Goal: Task Accomplishment & Management: Manage account settings

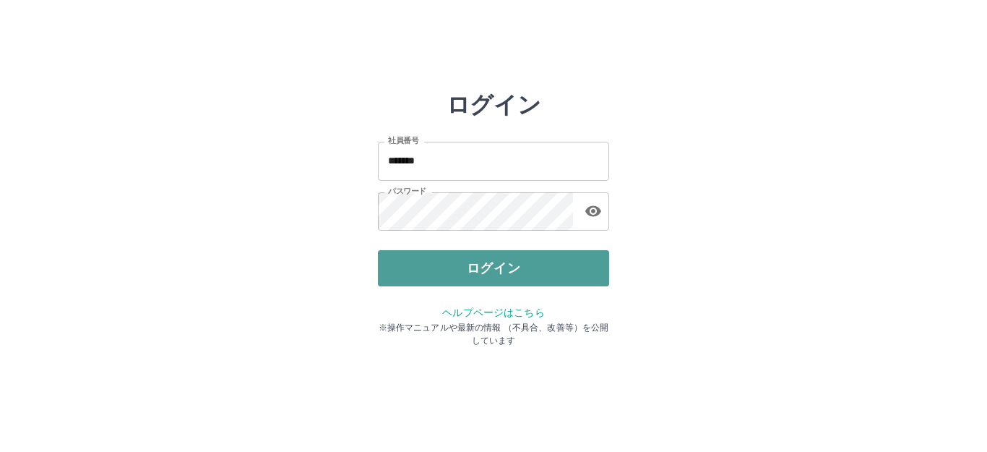
click at [476, 262] on button "ログイン" at bounding box center [493, 268] width 231 height 36
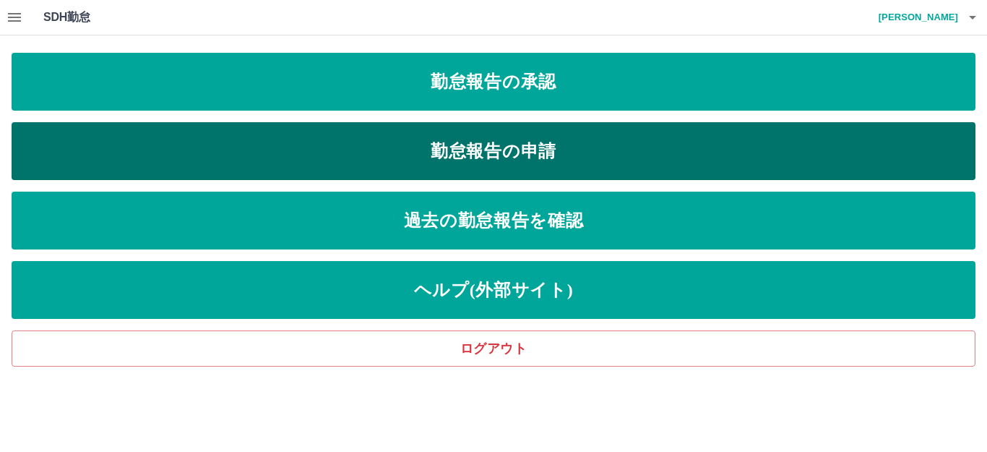
click at [376, 155] on link "勤怠報告の申請" at bounding box center [494, 151] width 964 height 58
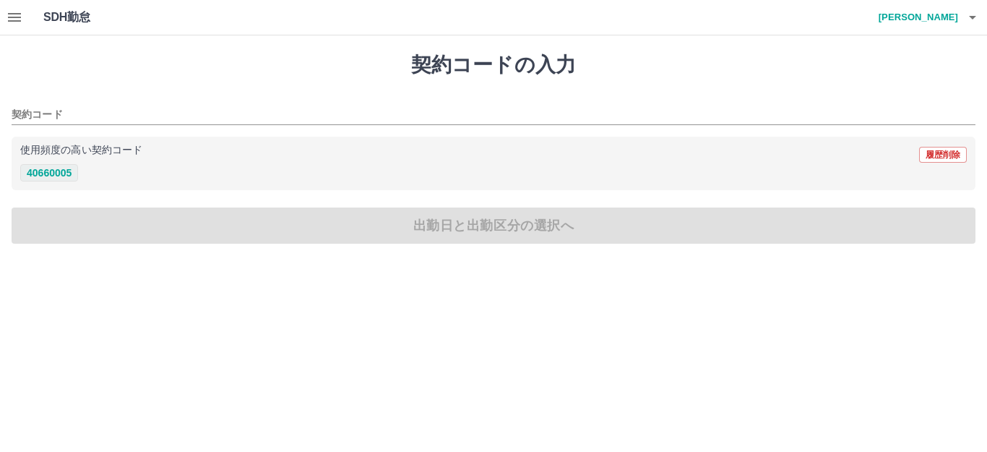
click at [72, 168] on button "40660005" at bounding box center [49, 172] width 58 height 17
type input "********"
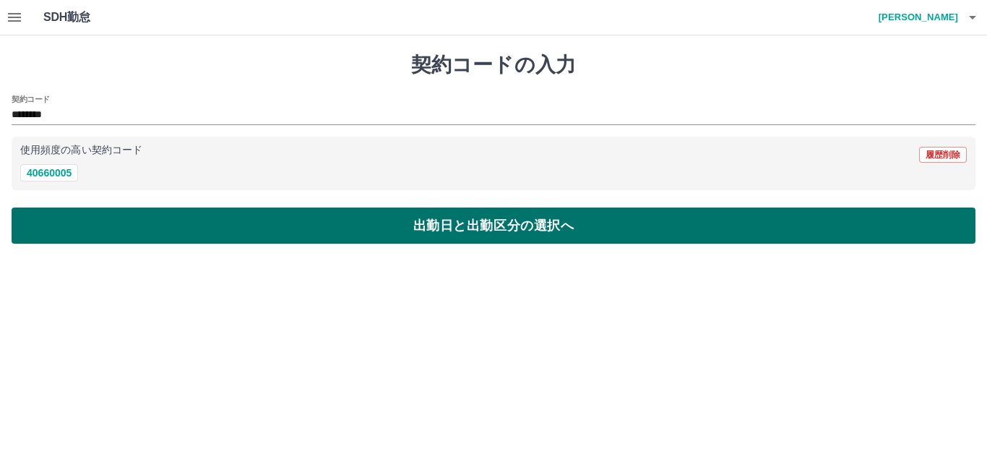
click at [86, 221] on button "出勤日と出勤区分の選択へ" at bounding box center [494, 225] width 964 height 36
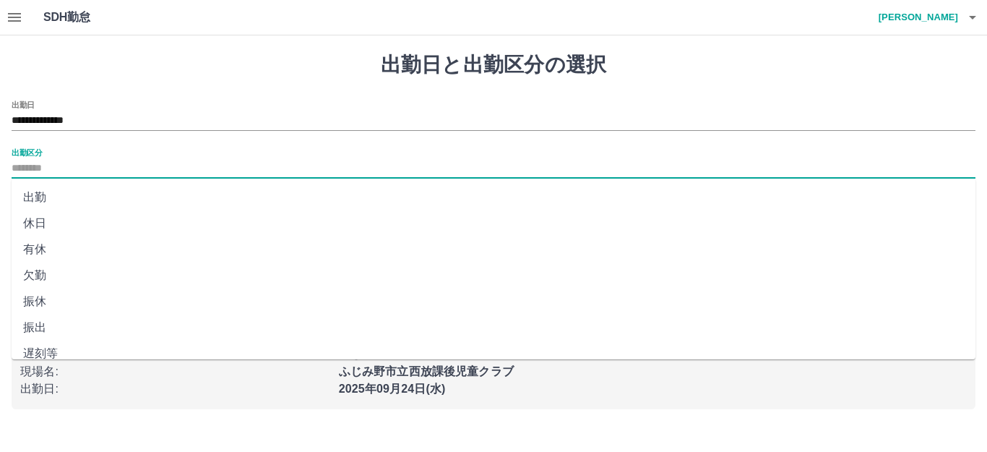
click at [66, 160] on input "出勤区分" at bounding box center [494, 169] width 964 height 18
click at [61, 189] on li "出勤" at bounding box center [494, 197] width 964 height 26
type input "**"
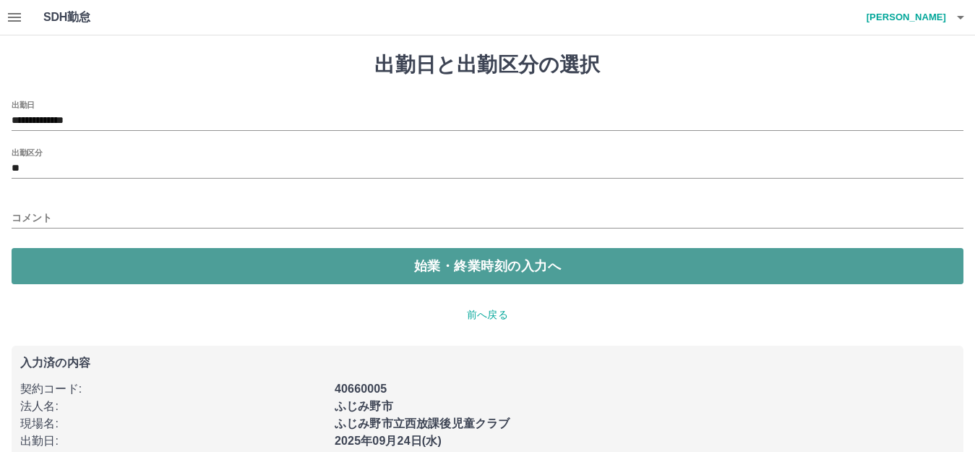
click at [110, 264] on button "始業・終業時刻の入力へ" at bounding box center [488, 266] width 952 height 36
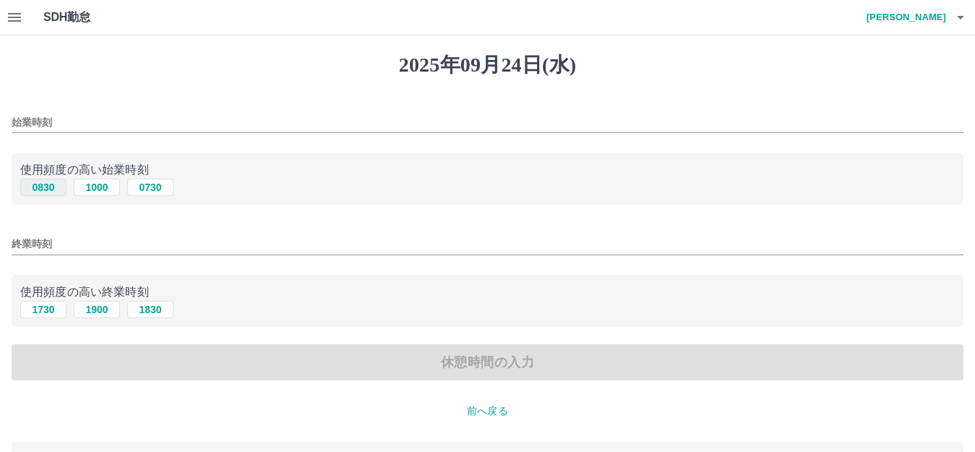
click at [38, 190] on button "0830" at bounding box center [43, 187] width 46 height 17
click at [105, 191] on button "1000" at bounding box center [97, 187] width 46 height 17
type input "****"
click at [91, 309] on button "1900" at bounding box center [97, 309] width 46 height 17
type input "****"
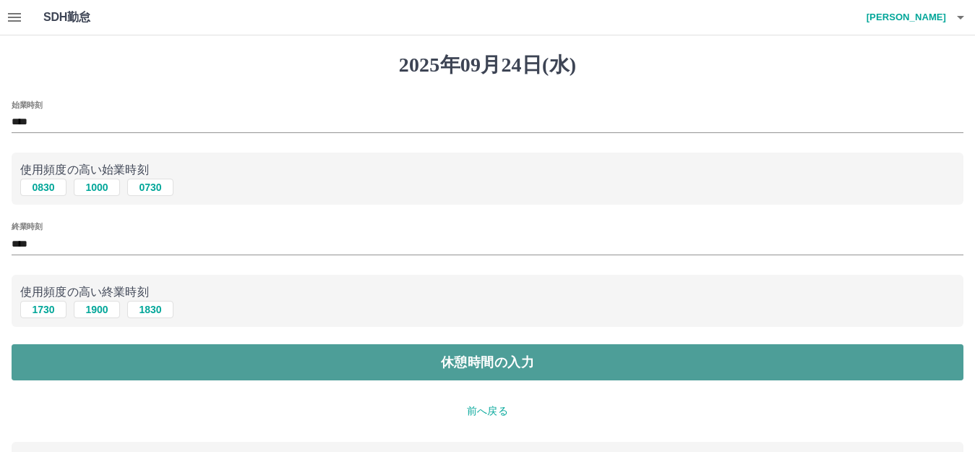
click at [145, 364] on button "休憩時間の入力" at bounding box center [488, 362] width 952 height 36
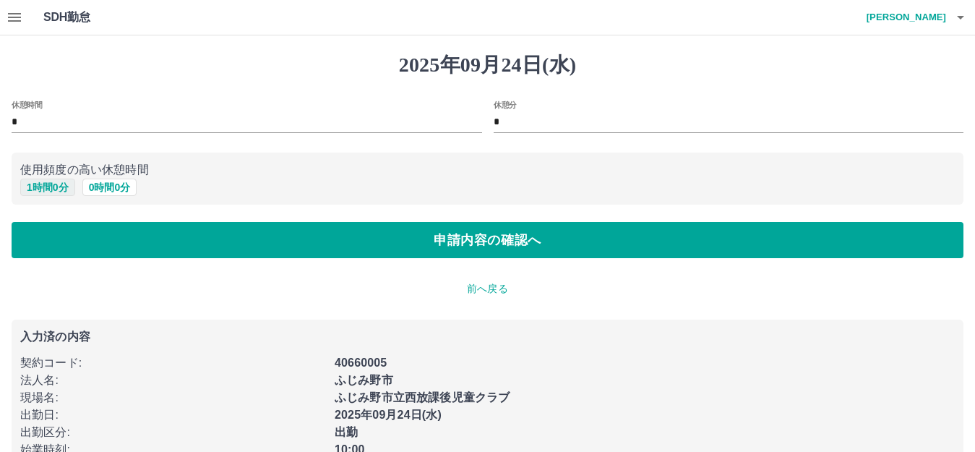
click at [53, 185] on button "1 時間 0 分" at bounding box center [47, 187] width 55 height 17
type input "*"
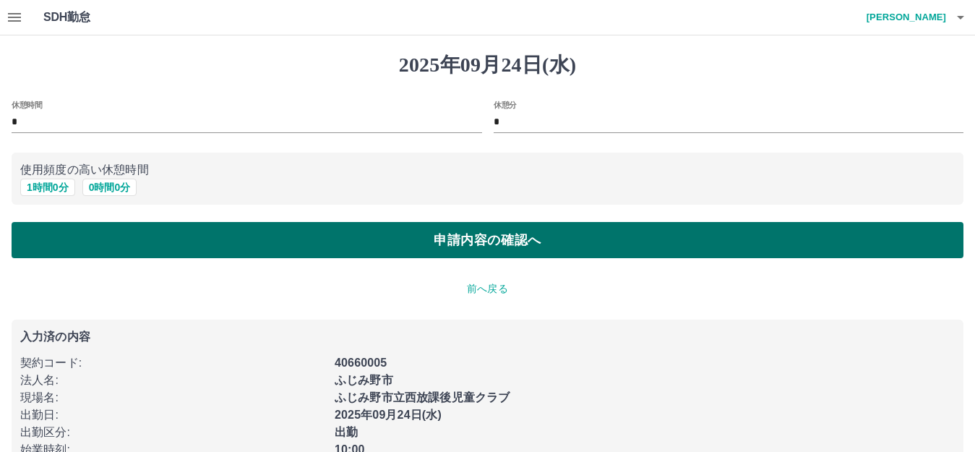
click at [103, 244] on button "申請内容の確認へ" at bounding box center [488, 240] width 952 height 36
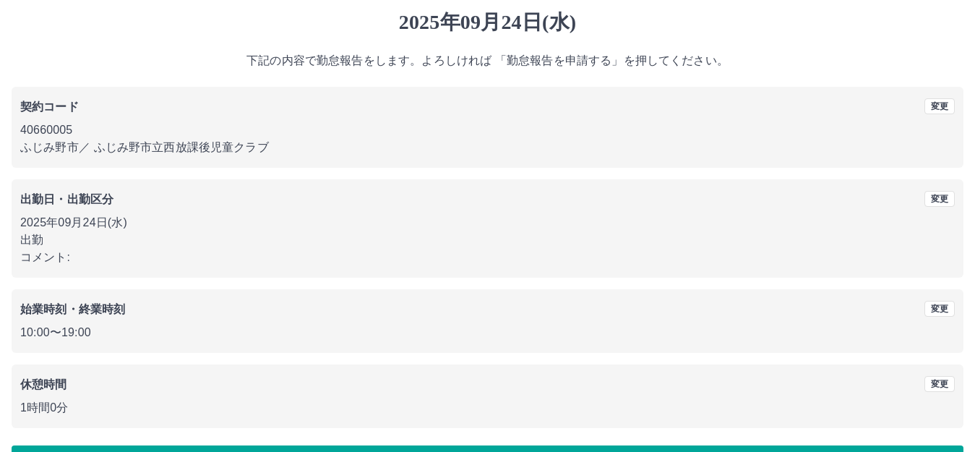
scroll to position [90, 0]
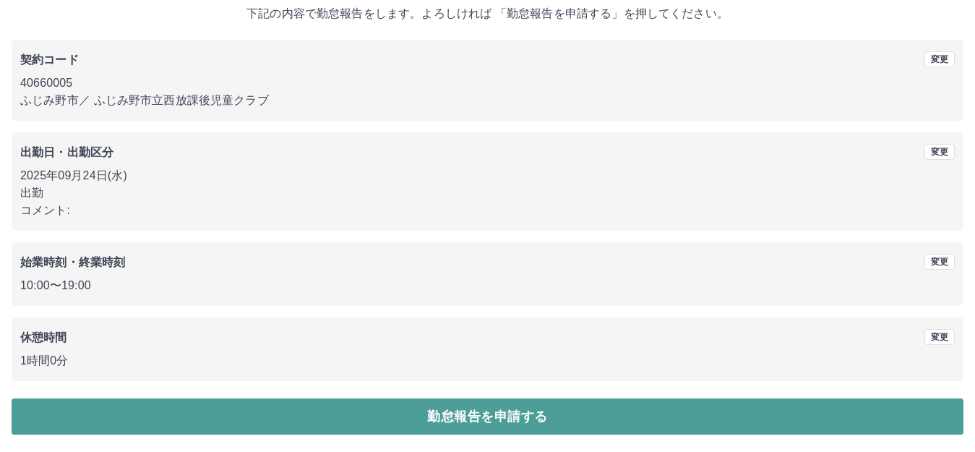
click at [431, 407] on button "勤怠報告を申請する" at bounding box center [488, 416] width 952 height 36
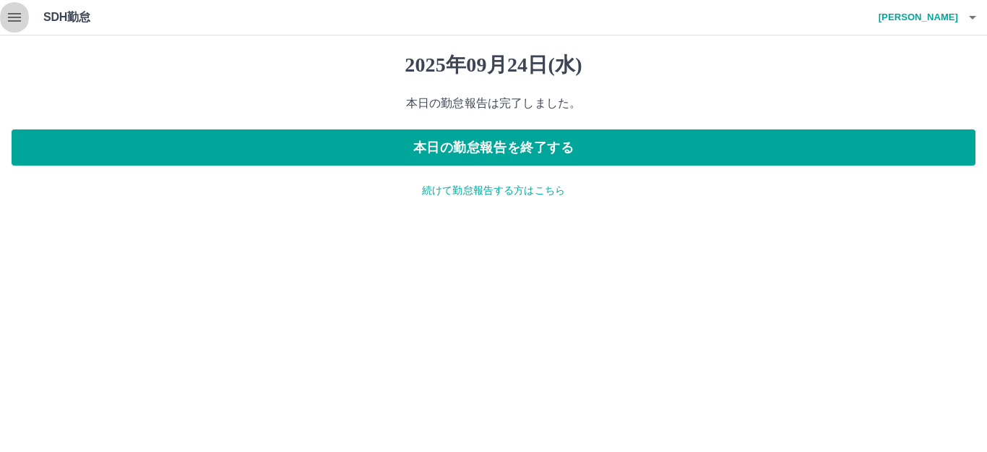
click at [9, 22] on icon "button" at bounding box center [14, 17] width 17 height 17
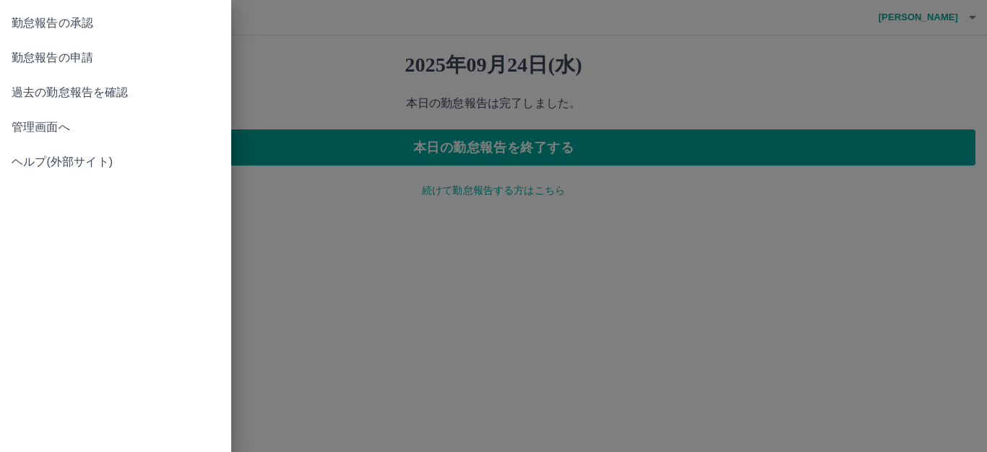
click at [63, 131] on span "管理画面へ" at bounding box center [116, 127] width 208 height 17
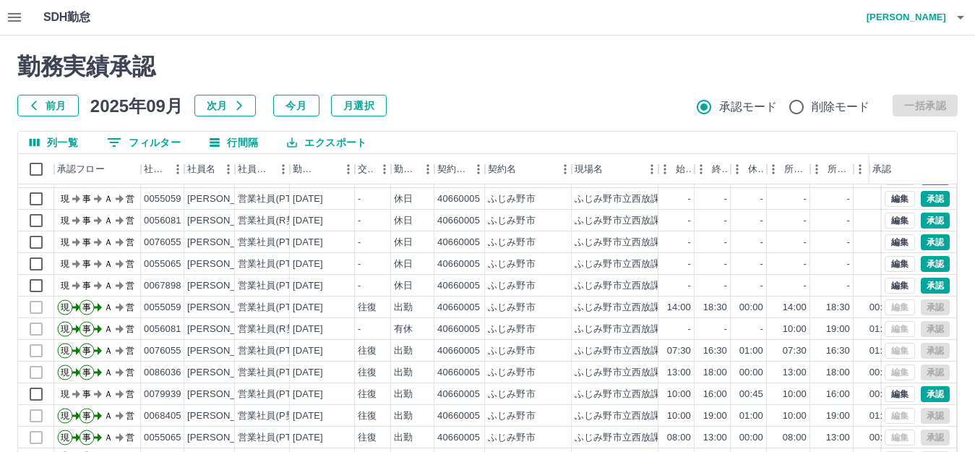
scroll to position [75, 0]
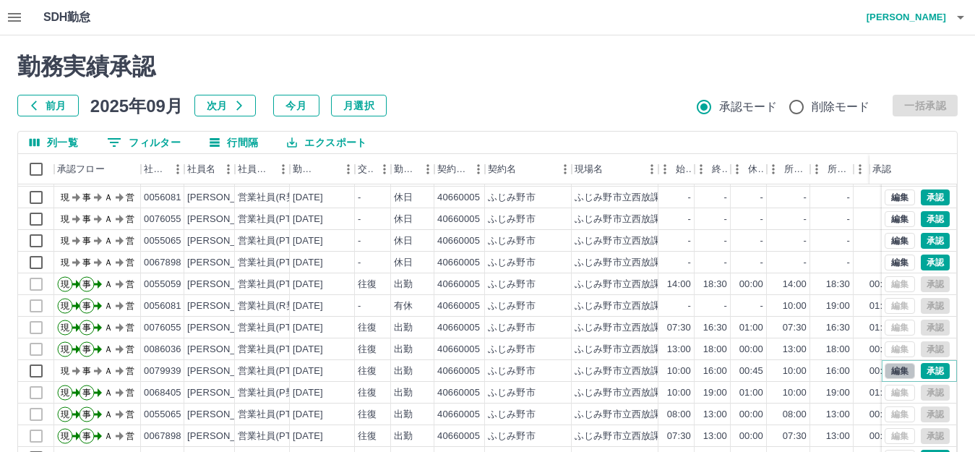
click at [885, 363] on button "編集" at bounding box center [900, 371] width 30 height 16
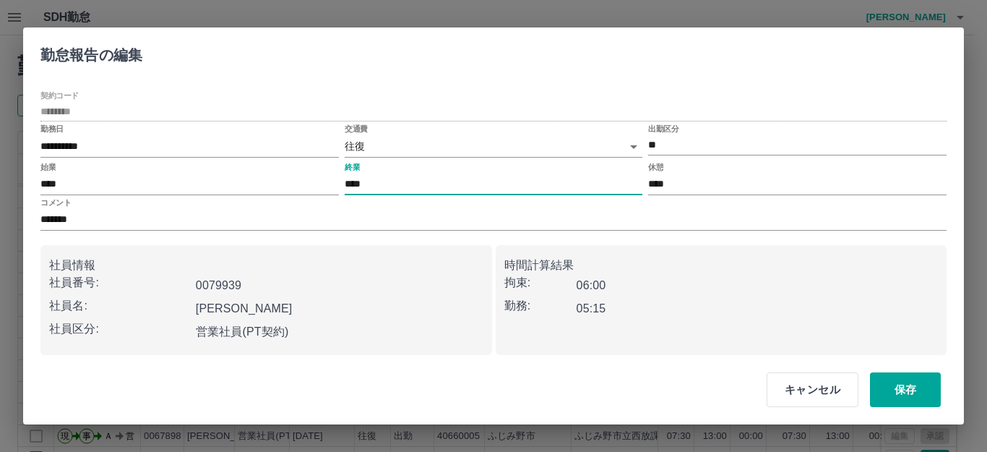
click at [350, 182] on input "****" at bounding box center [494, 184] width 299 height 21
type input "****"
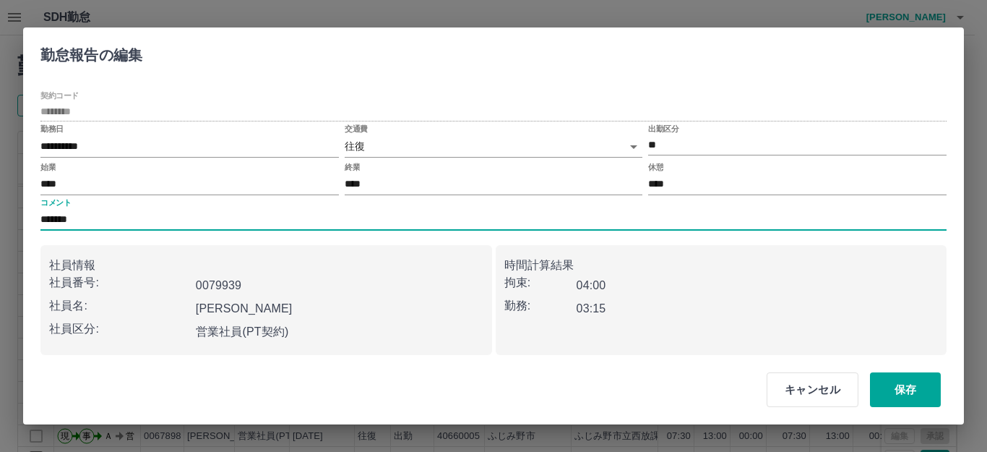
click at [113, 220] on input "*******" at bounding box center [493, 220] width 907 height 21
type input "**********"
drag, startPoint x: 661, startPoint y: 183, endPoint x: 748, endPoint y: 188, distance: 86.9
click at [747, 188] on input "****" at bounding box center [797, 184] width 299 height 21
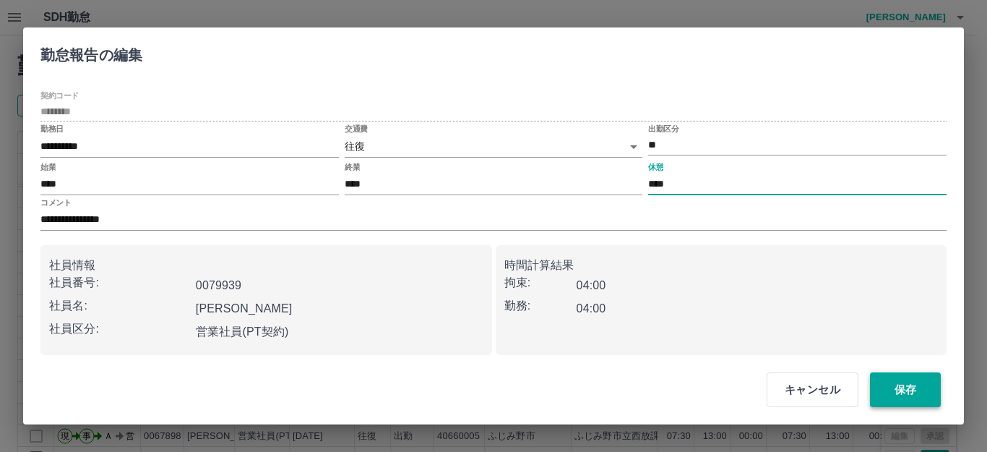
type input "****"
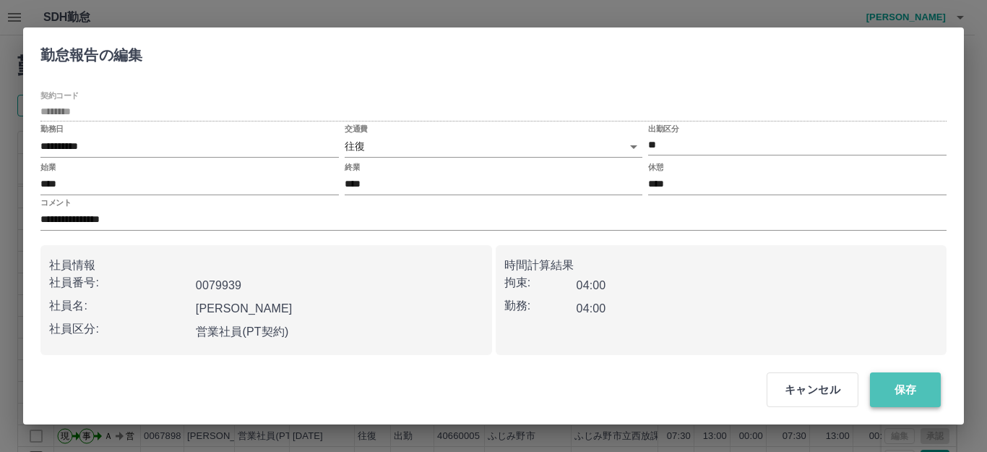
click at [906, 388] on button "保存" at bounding box center [905, 389] width 71 height 35
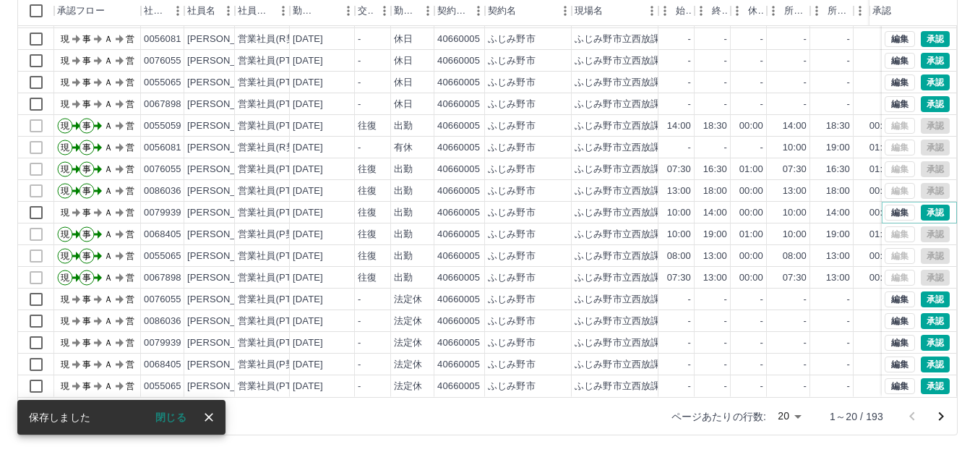
scroll to position [159, 0]
click at [794, 417] on body "SDH勤怠 [PERSON_NAME] 勤務実績承認 前月 [DATE] 次月 今月 月選択 承認モード 削除モード 一括承認 列一覧 0 フィルター 行間隔…" at bounding box center [487, 146] width 975 height 611
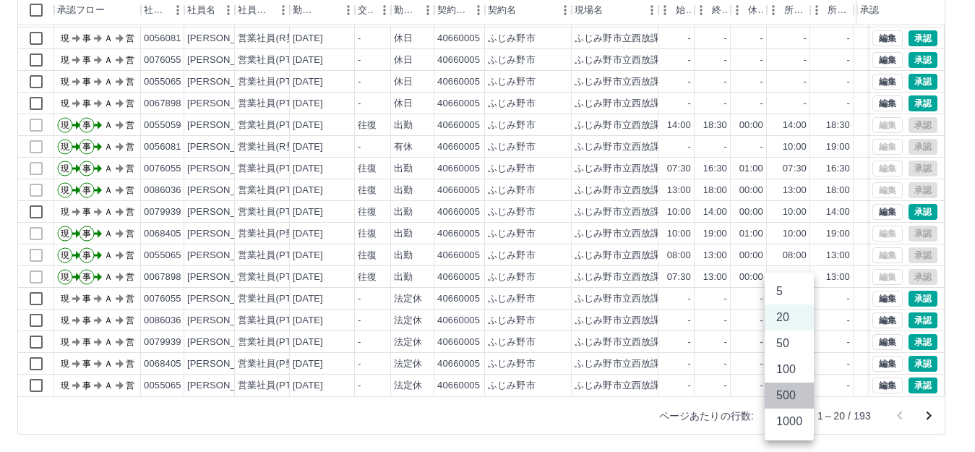
click at [789, 399] on li "500" at bounding box center [789, 395] width 49 height 26
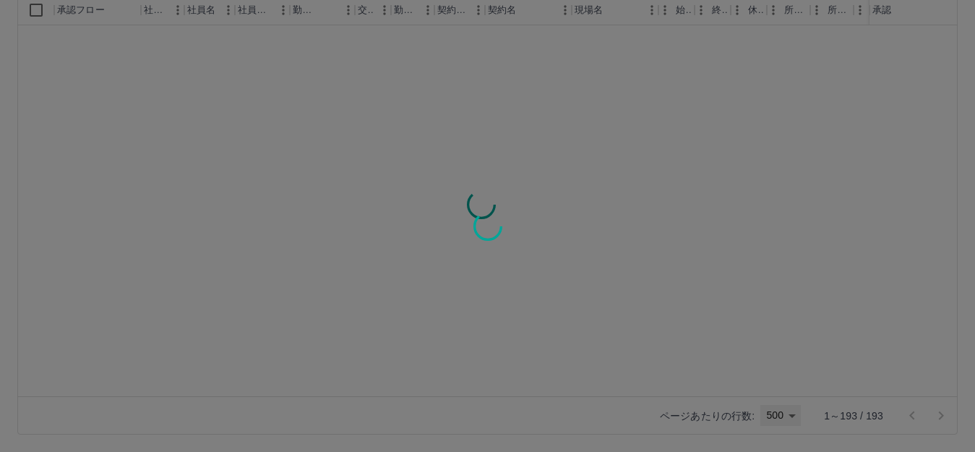
type input "***"
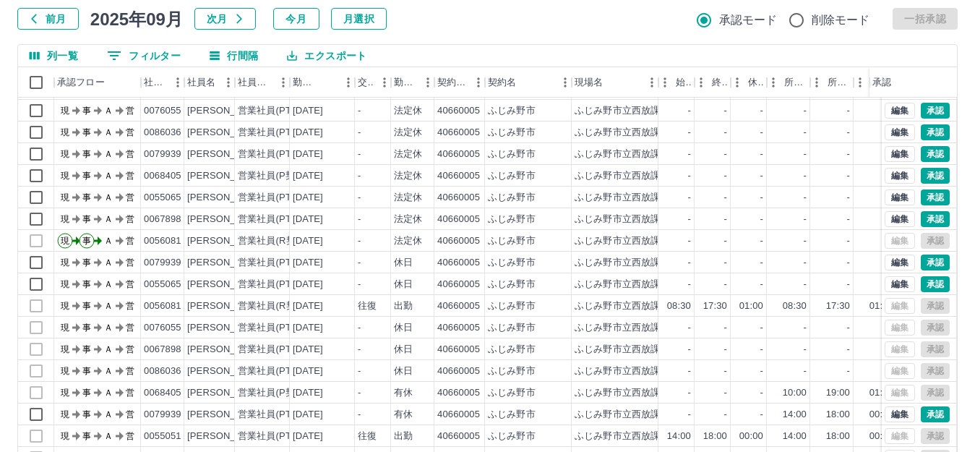
scroll to position [289, 0]
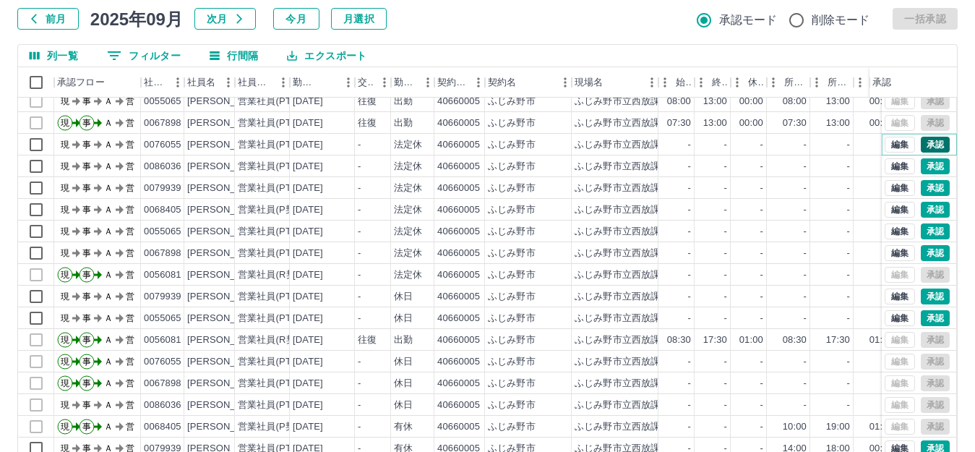
click at [923, 142] on button "承認" at bounding box center [935, 145] width 29 height 16
click at [921, 166] on button "承認" at bounding box center [935, 166] width 29 height 16
click at [921, 188] on button "承認" at bounding box center [935, 188] width 29 height 16
click at [927, 207] on button "承認" at bounding box center [935, 210] width 29 height 16
click at [925, 230] on button "承認" at bounding box center [935, 231] width 29 height 16
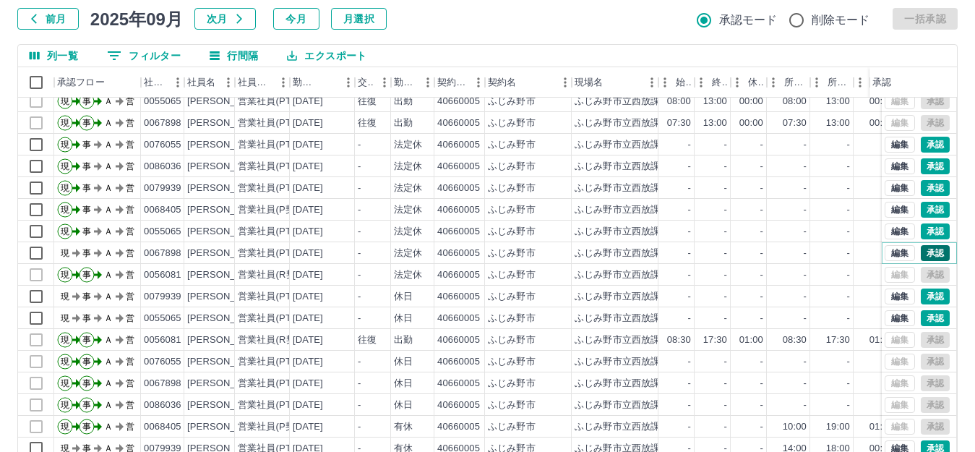
click at [925, 249] on button "承認" at bounding box center [935, 253] width 29 height 16
click at [927, 298] on button "承認" at bounding box center [935, 296] width 29 height 16
click at [928, 318] on button "承認" at bounding box center [935, 318] width 29 height 16
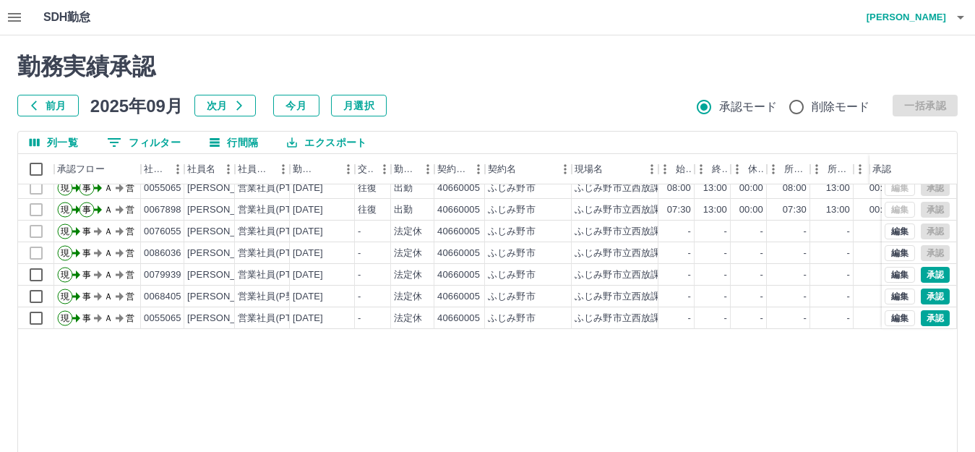
scroll to position [0, 0]
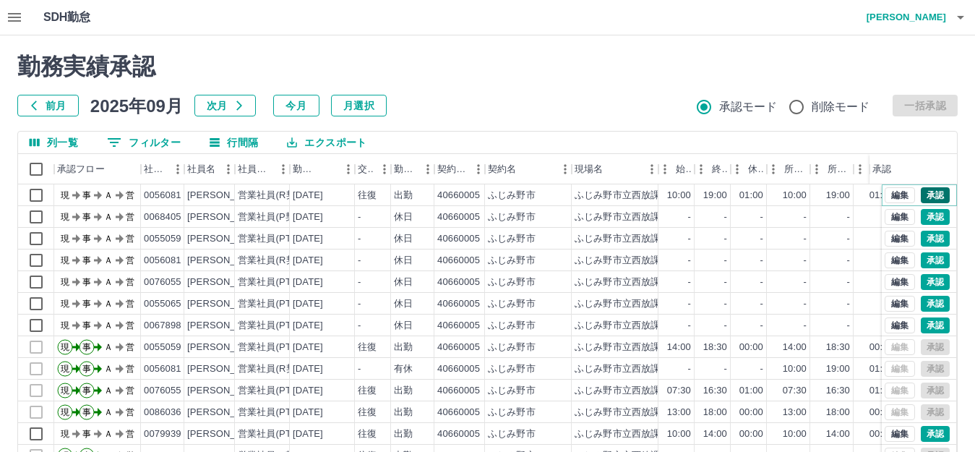
click at [923, 196] on button "承認" at bounding box center [935, 195] width 29 height 16
click at [923, 218] on button "承認" at bounding box center [935, 217] width 29 height 16
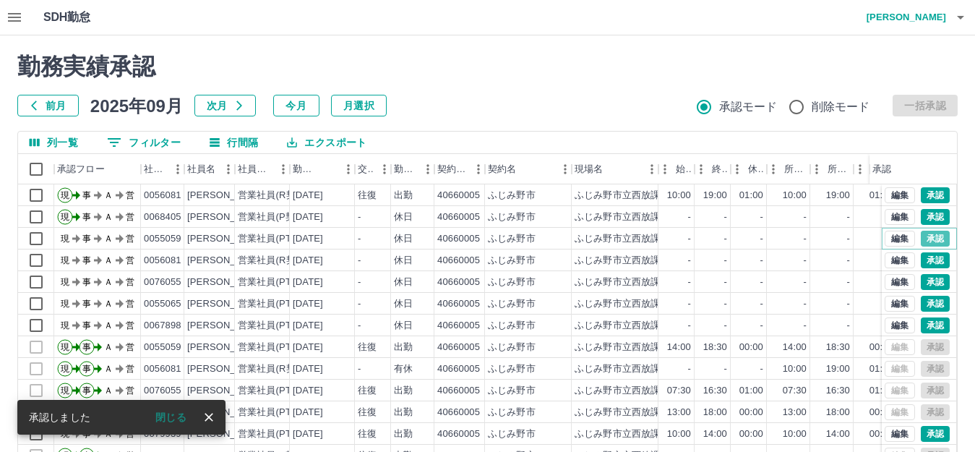
click at [922, 238] on button "承認" at bounding box center [935, 239] width 29 height 16
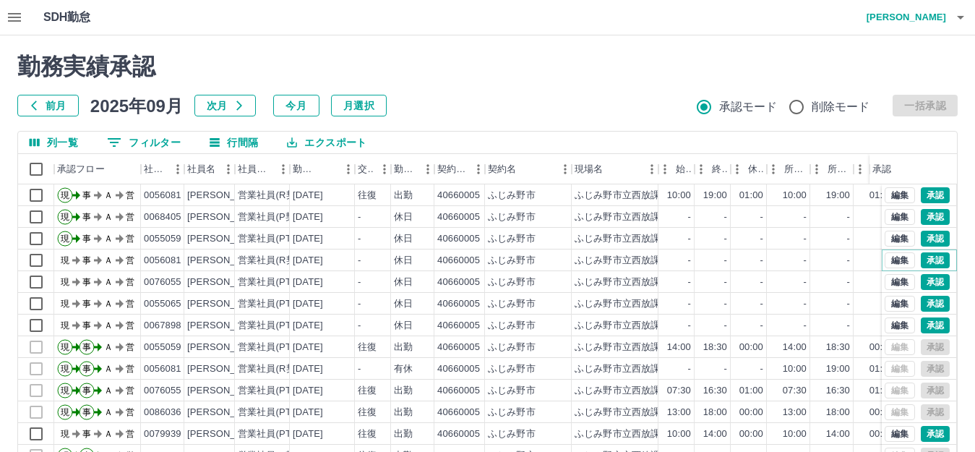
click at [921, 259] on button "承認" at bounding box center [935, 260] width 29 height 16
click at [921, 282] on button "承認" at bounding box center [935, 282] width 29 height 16
click at [922, 302] on button "承認" at bounding box center [935, 304] width 29 height 16
click at [929, 324] on button "承認" at bounding box center [935, 325] width 29 height 16
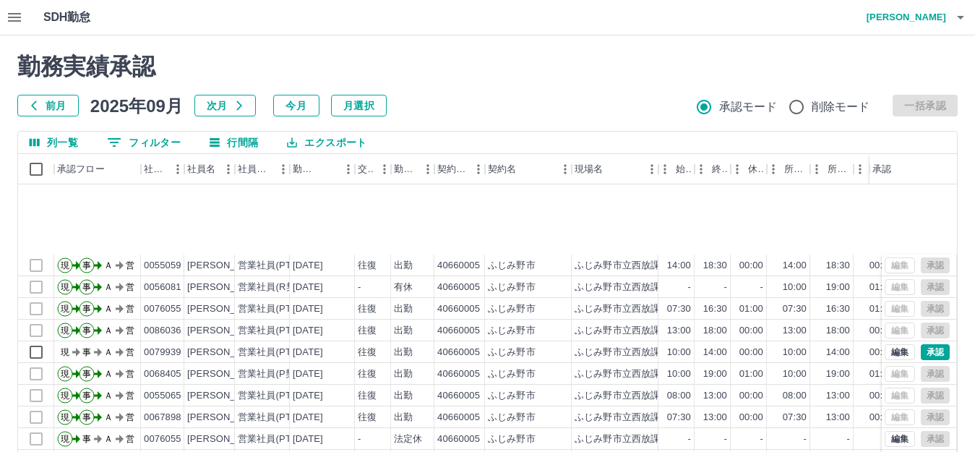
scroll to position [217, 0]
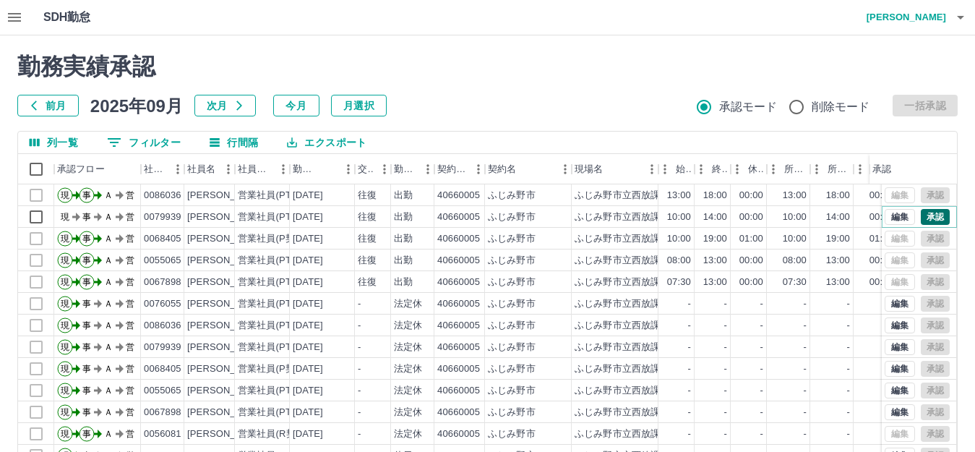
click at [926, 217] on button "承認" at bounding box center [935, 217] width 29 height 16
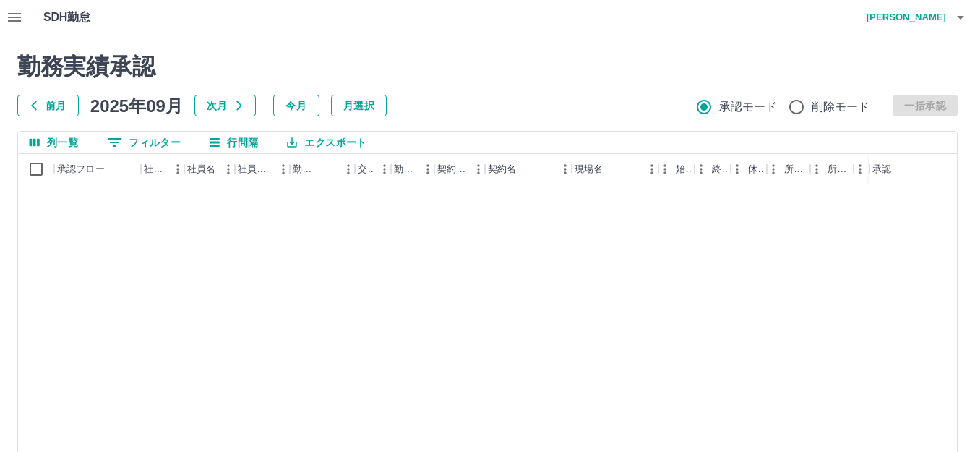
scroll to position [434, 0]
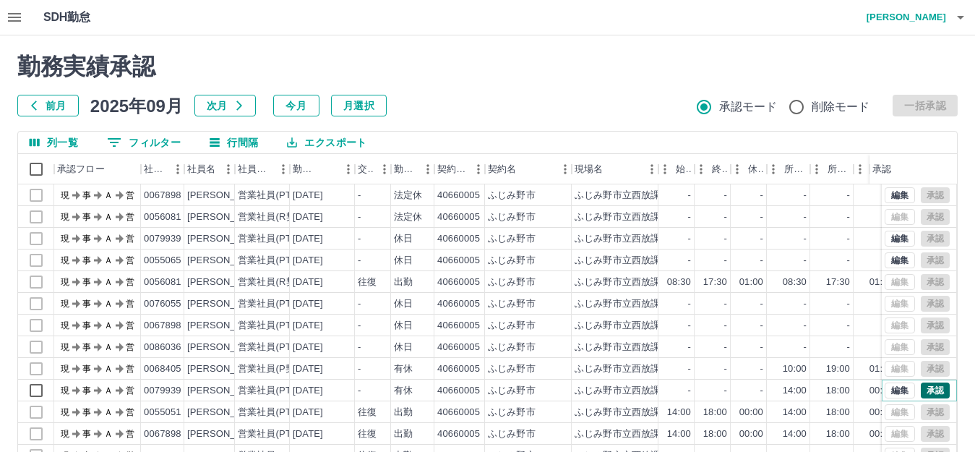
click at [925, 390] on button "承認" at bounding box center [935, 390] width 29 height 16
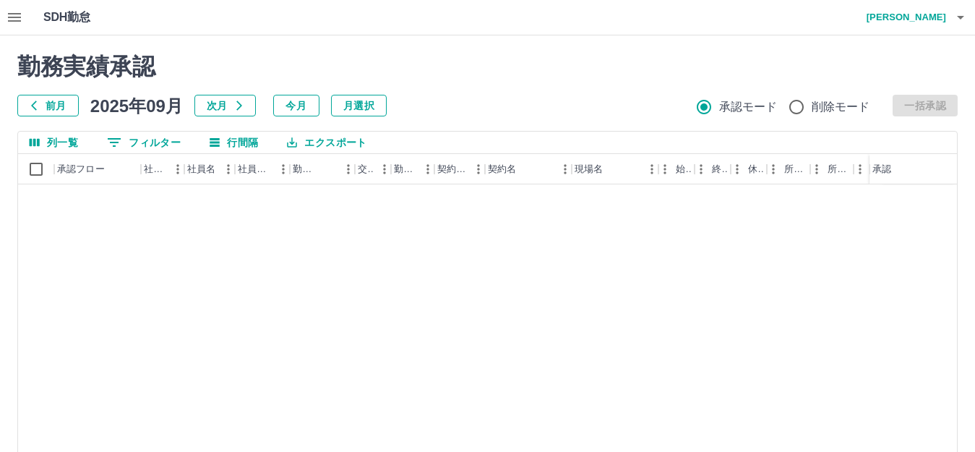
scroll to position [0, 0]
